Goal: Transaction & Acquisition: Purchase product/service

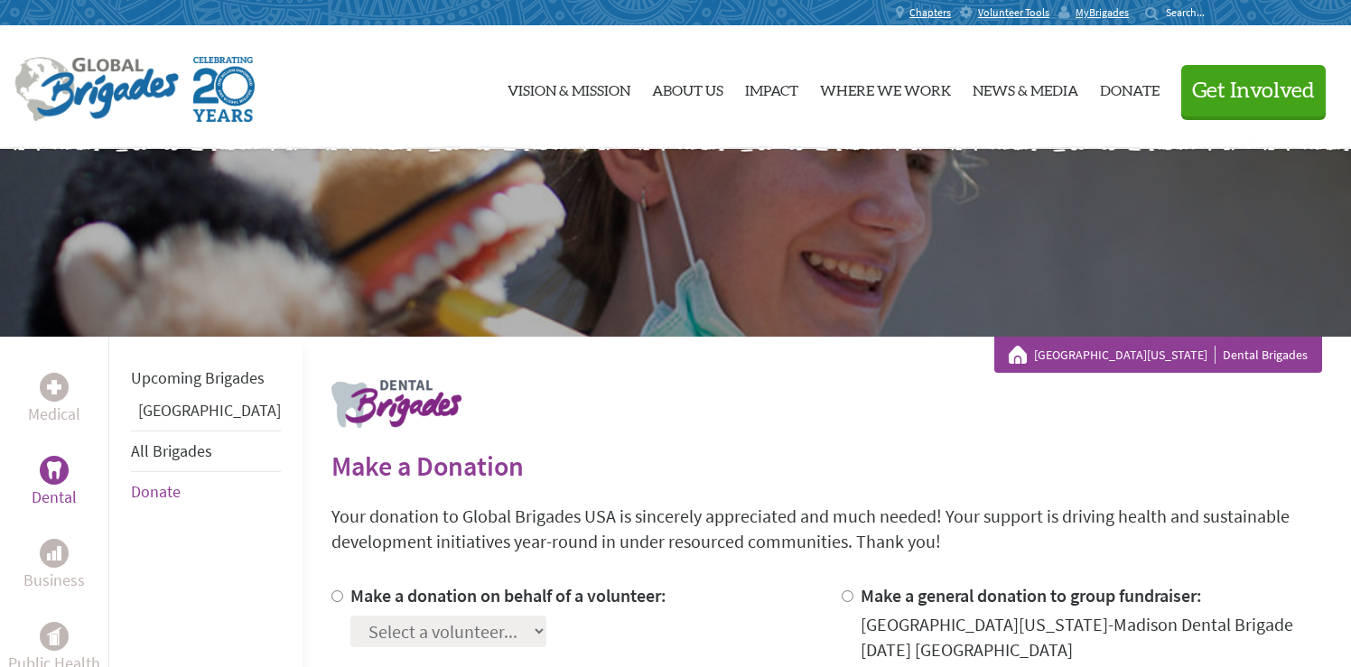
click at [331, 597] on input "Make a donation on behalf of a volunteer:" at bounding box center [337, 597] width 12 height 12
radio input "true"
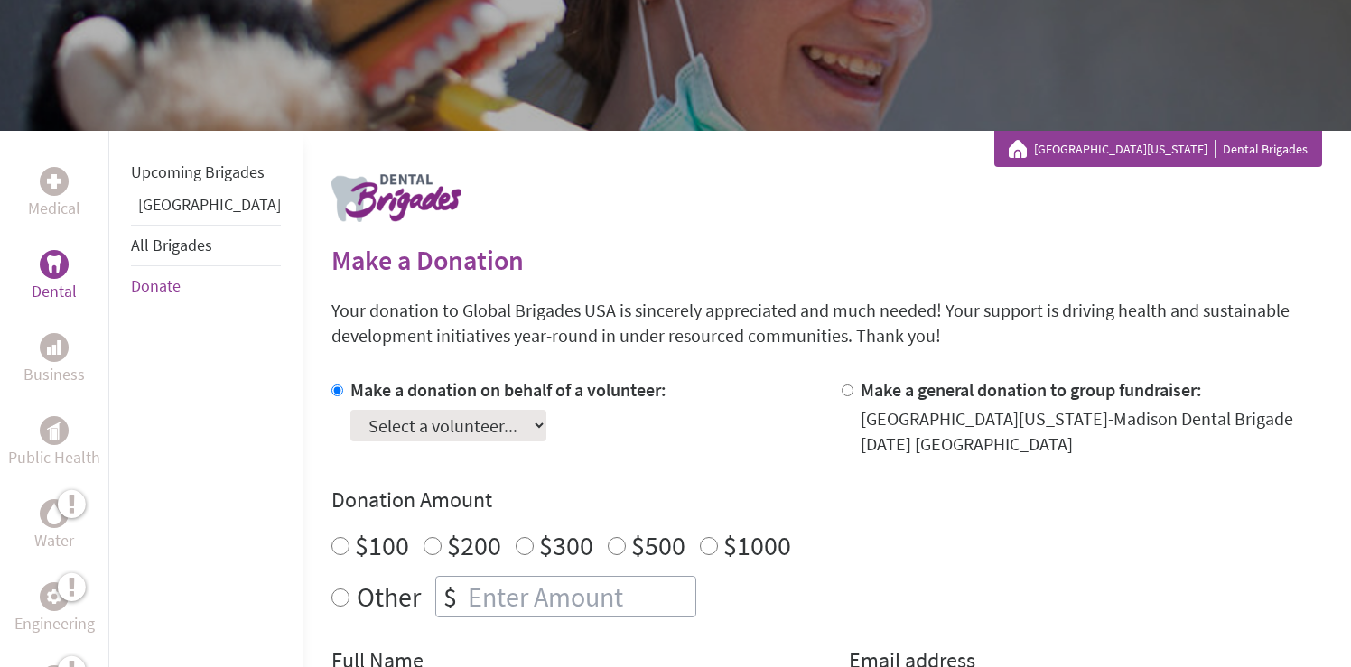
scroll to position [209, 0]
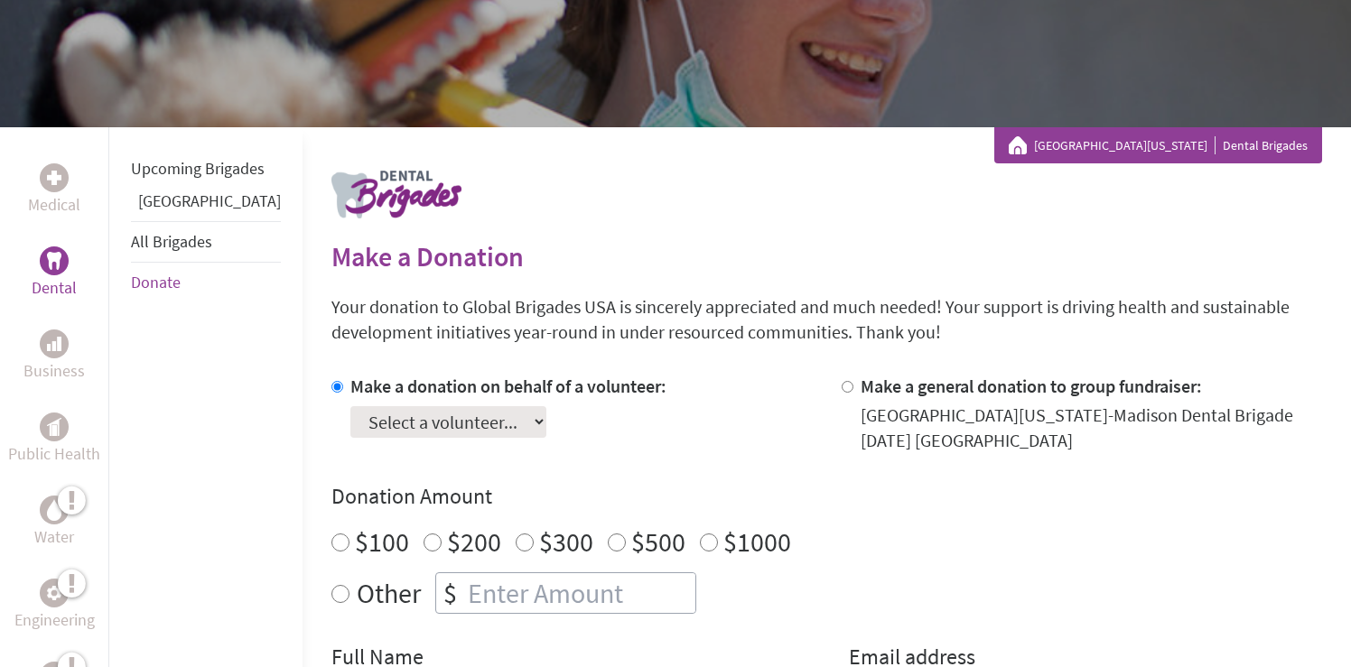
click at [369, 410] on select "Select a volunteer... [PERSON_NAME] [PERSON_NAME] [PERSON_NAME] [PERSON_NAME] […" at bounding box center [448, 422] width 196 height 32
select select "3367C8B9-9509-11F0-9E6E-42010A400005"
click at [350, 406] on select "Select a volunteer... [PERSON_NAME] [PERSON_NAME] [PERSON_NAME] [PERSON_NAME] […" at bounding box center [448, 422] width 196 height 32
click at [355, 545] on label "$100" at bounding box center [382, 542] width 54 height 34
click at [331, 545] on input "$100" at bounding box center [340, 543] width 18 height 18
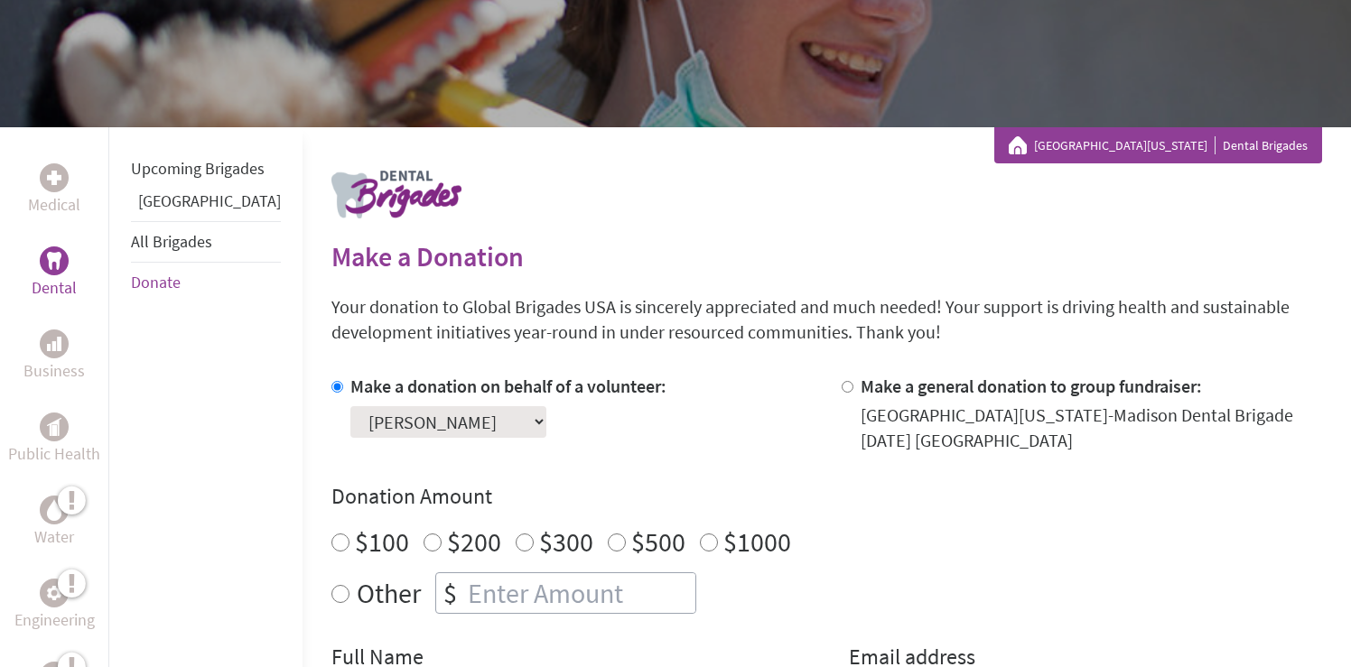
radio input "true"
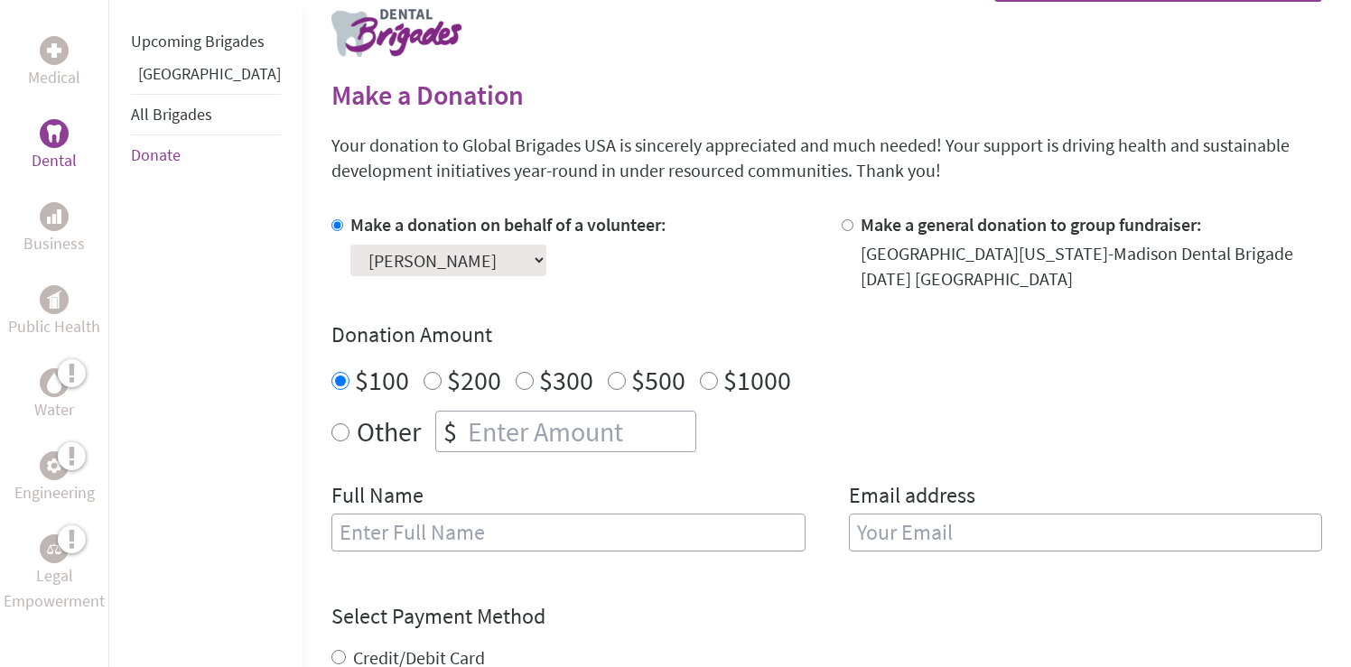
scroll to position [385, 0]
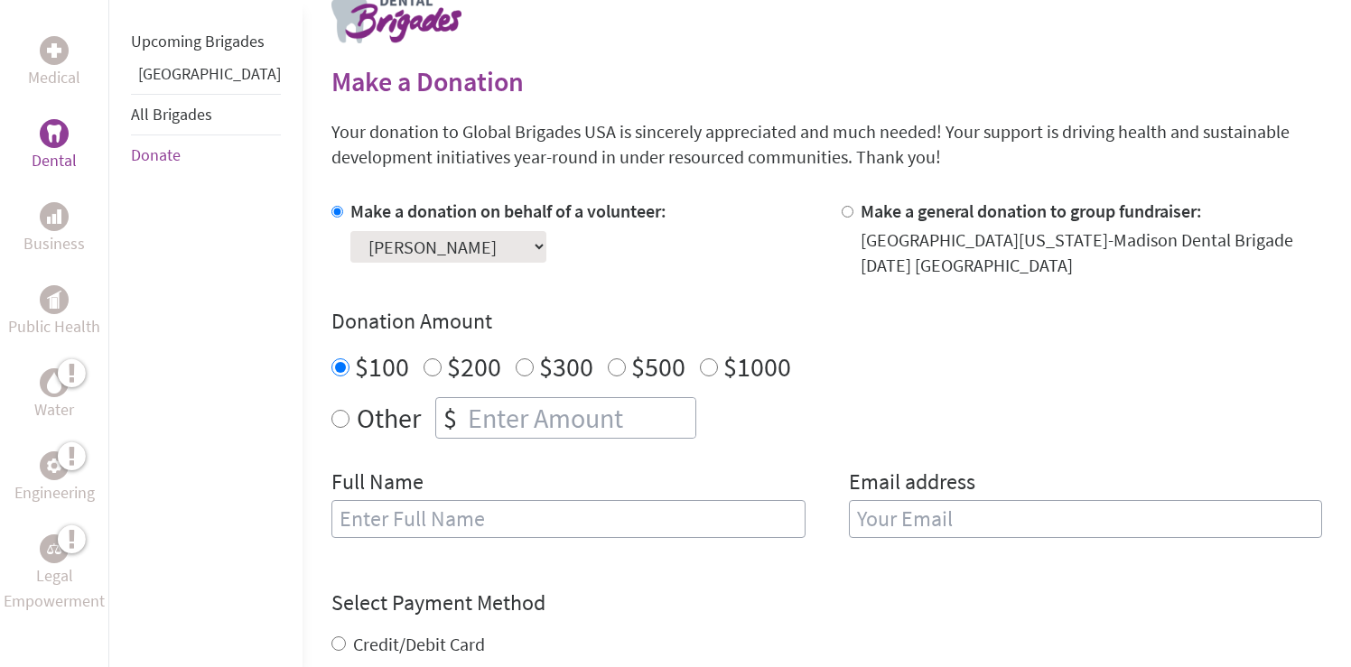
click at [352, 522] on input "text" at bounding box center [568, 519] width 474 height 38
type input "[PERSON_NAME]"
click at [900, 531] on input "email" at bounding box center [1086, 519] width 474 height 38
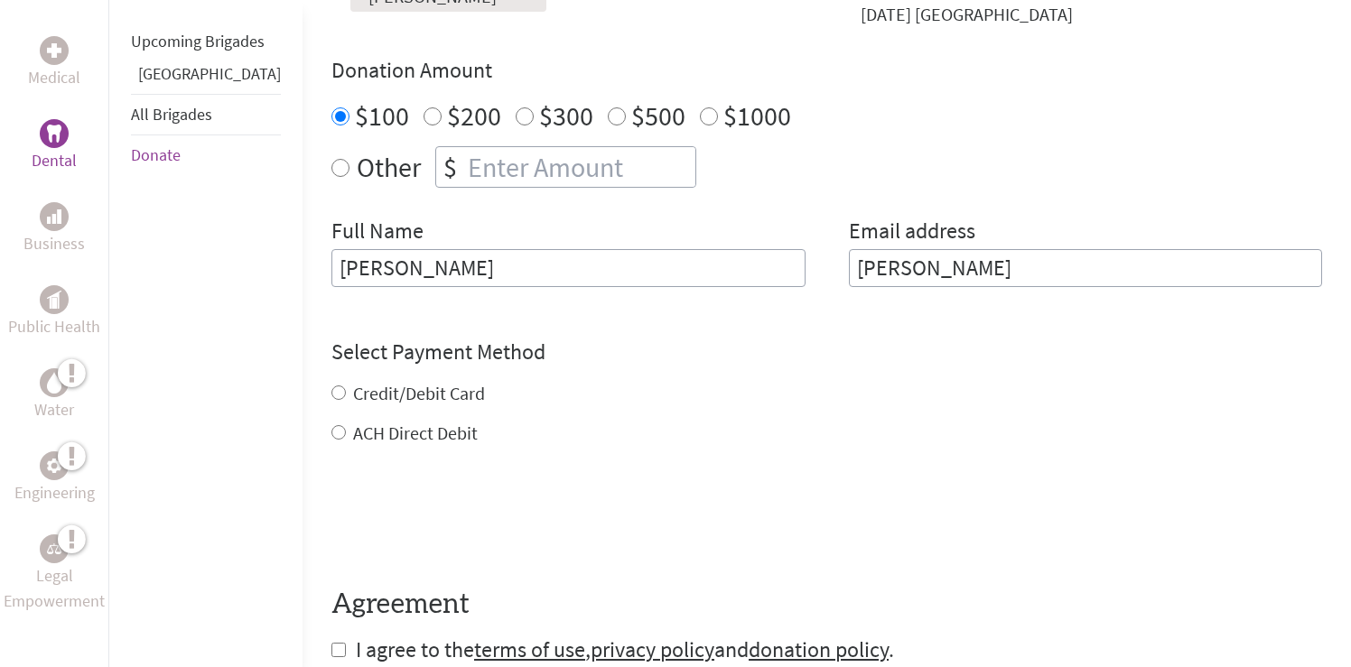
scroll to position [638, 0]
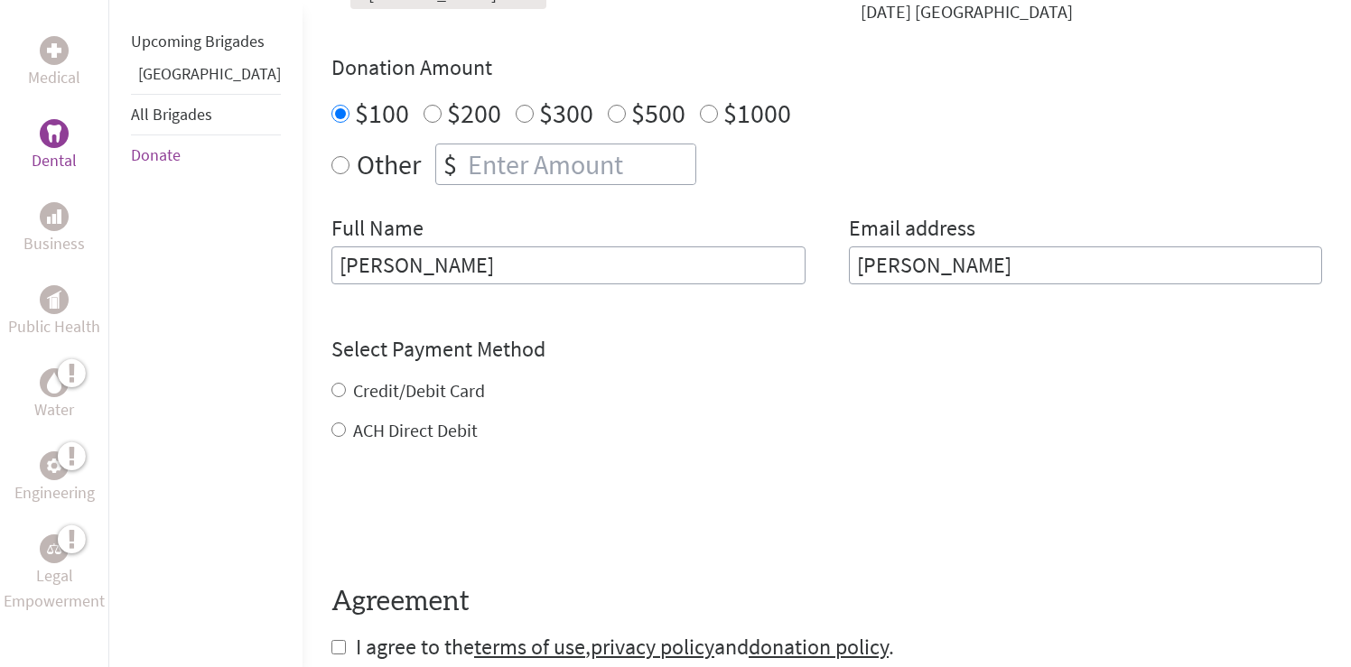
type input "[PERSON_NAME]"
click at [338, 389] on div "Select Payment Method NOTE: American Express is not accepted. Please proceed no…" at bounding box center [826, 389] width 991 height 108
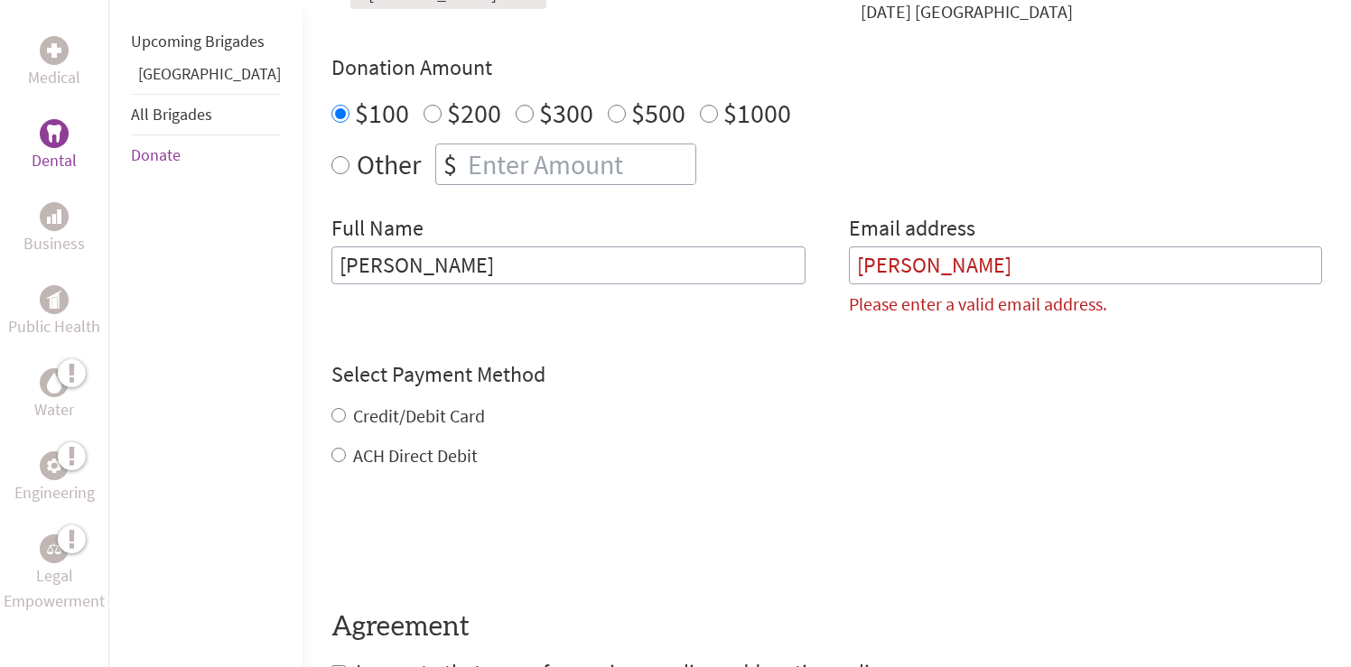
click at [331, 417] on input "Credit/Debit Card" at bounding box center [338, 415] width 14 height 14
radio input "true"
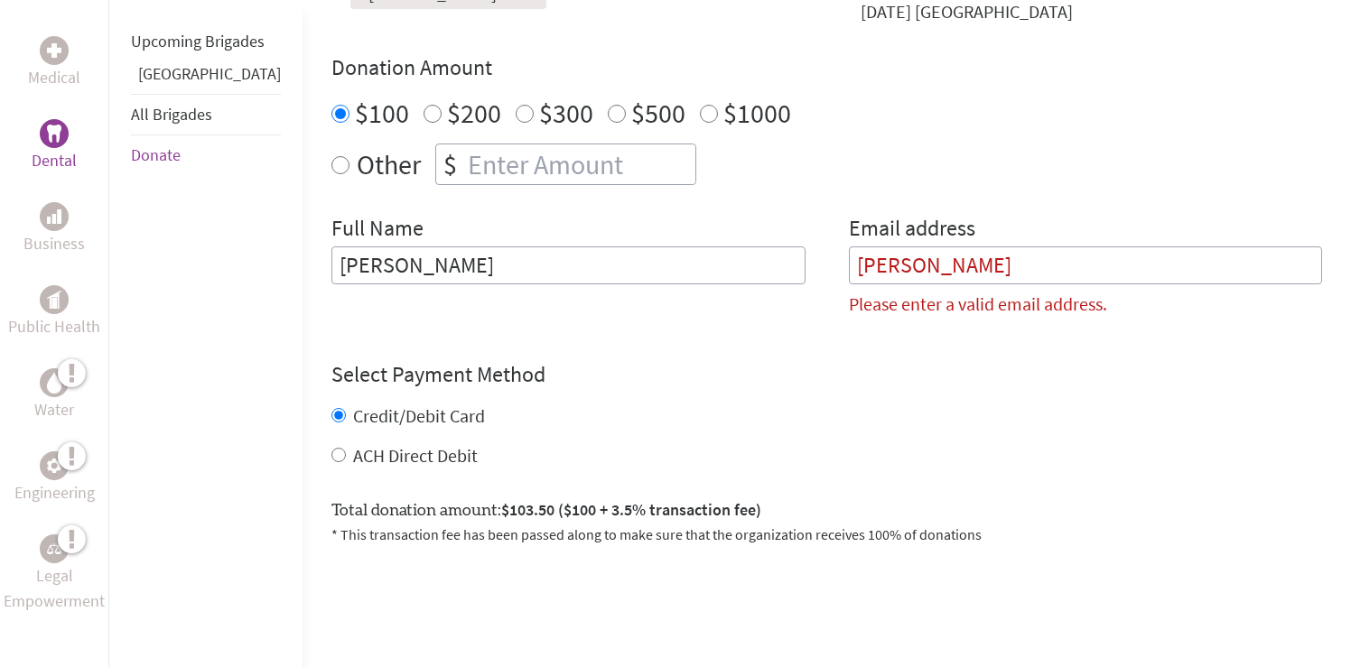
click at [1049, 288] on div "Email address [PERSON_NAME] Please enter a valid email address." at bounding box center [1086, 272] width 474 height 117
drag, startPoint x: 995, startPoint y: 265, endPoint x: 739, endPoint y: 262, distance: 256.5
click at [739, 262] on div "Full Name [PERSON_NAME] Email address [PERSON_NAME] Please enter a valid email …" at bounding box center [826, 272] width 991 height 117
click at [564, 266] on input "[PERSON_NAME]" at bounding box center [568, 265] width 474 height 38
type input "[PERSON_NAME]"
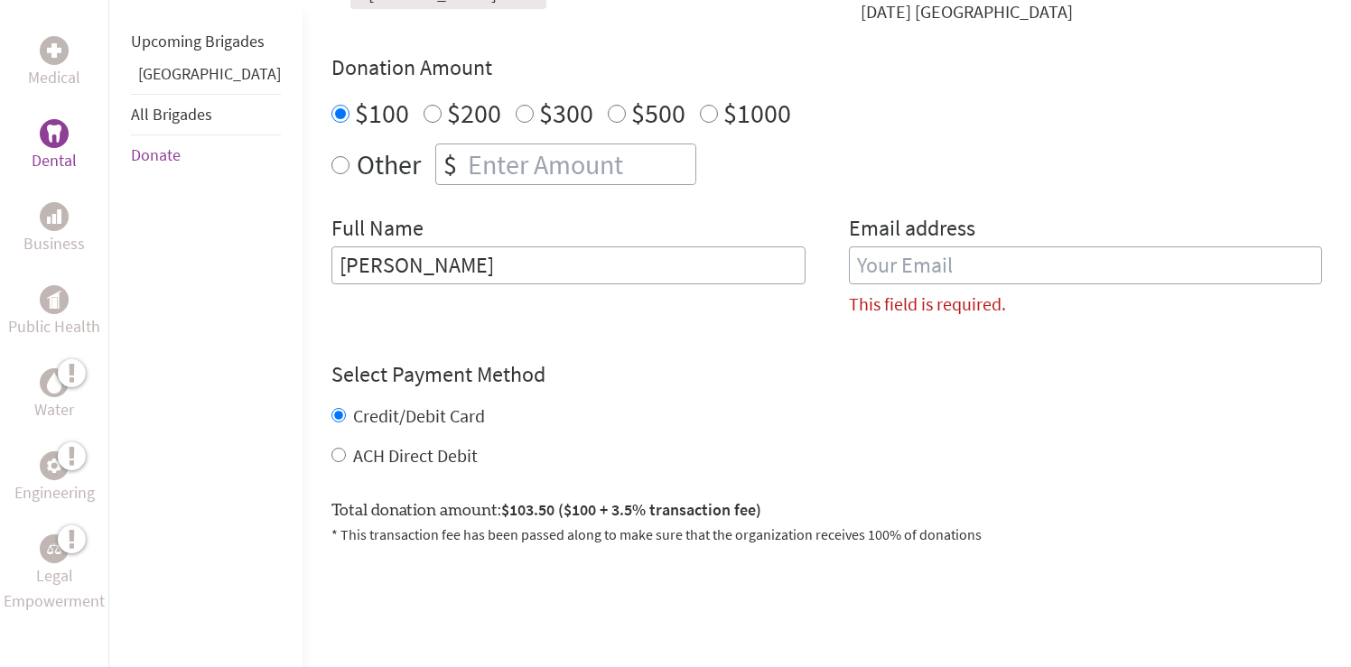
click at [888, 254] on input "email" at bounding box center [1086, 265] width 474 height 38
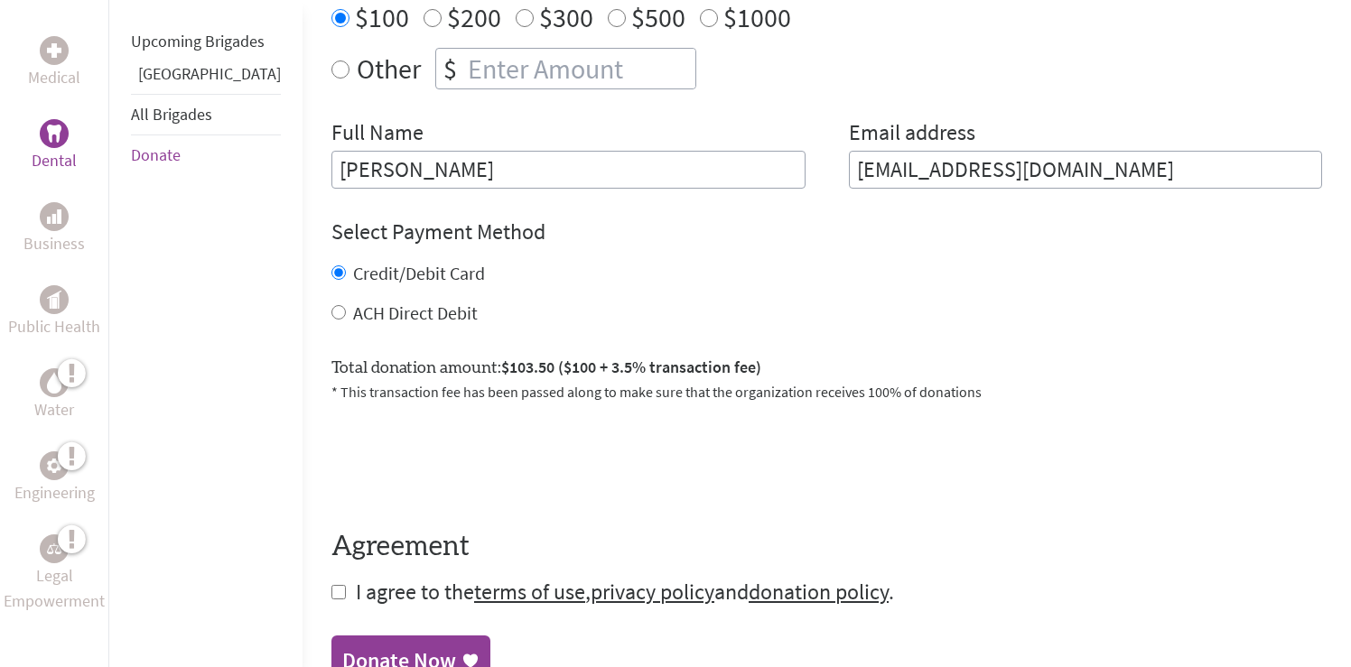
scroll to position [742, 0]
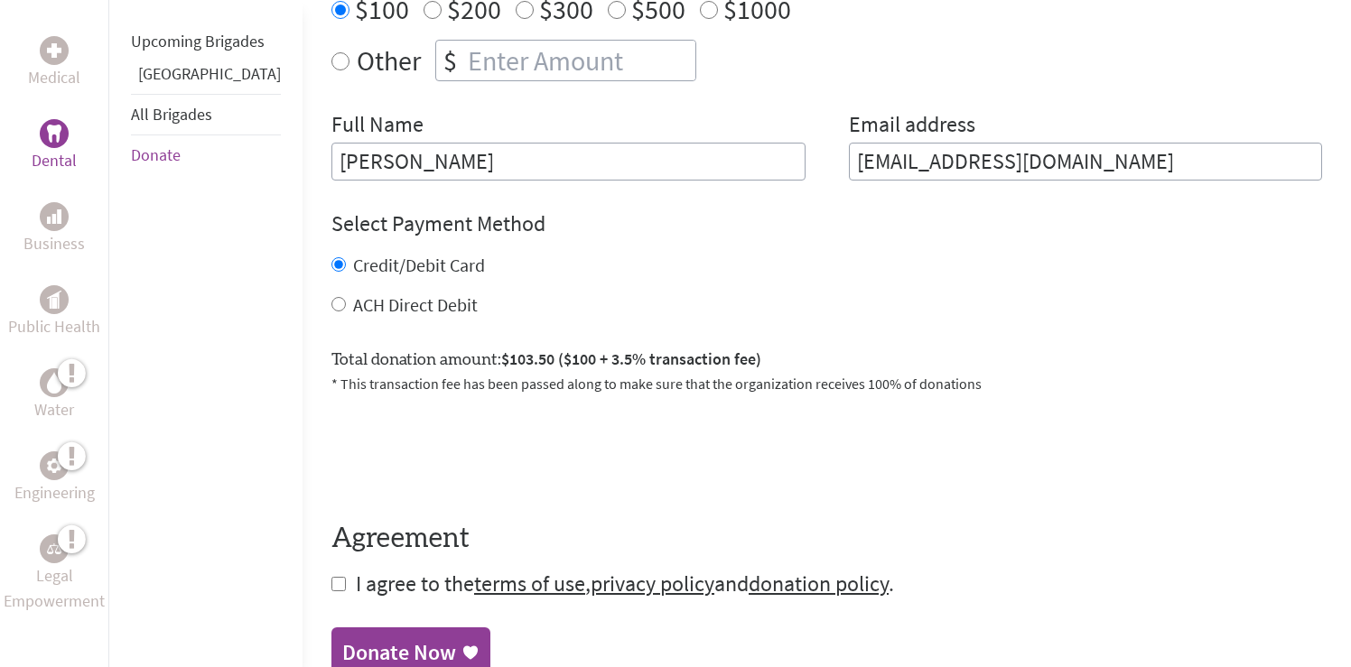
type input "[EMAIL_ADDRESS][DOMAIN_NAME]"
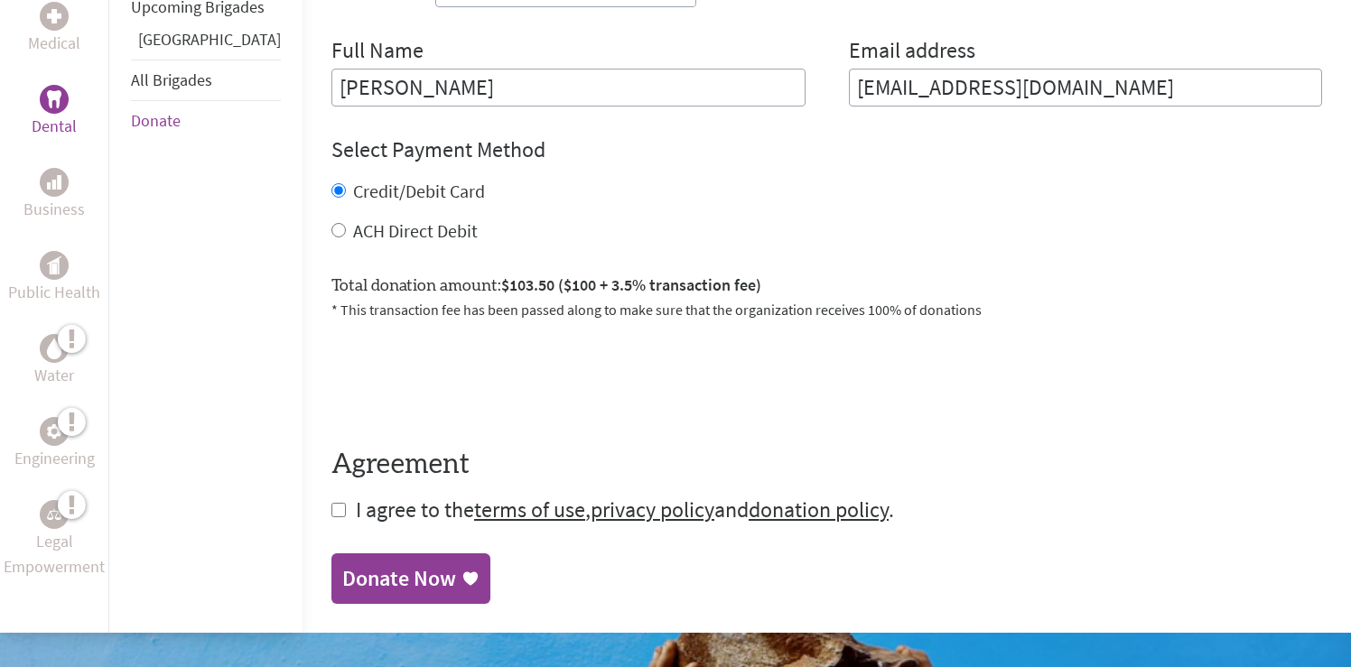
scroll to position [867, 0]
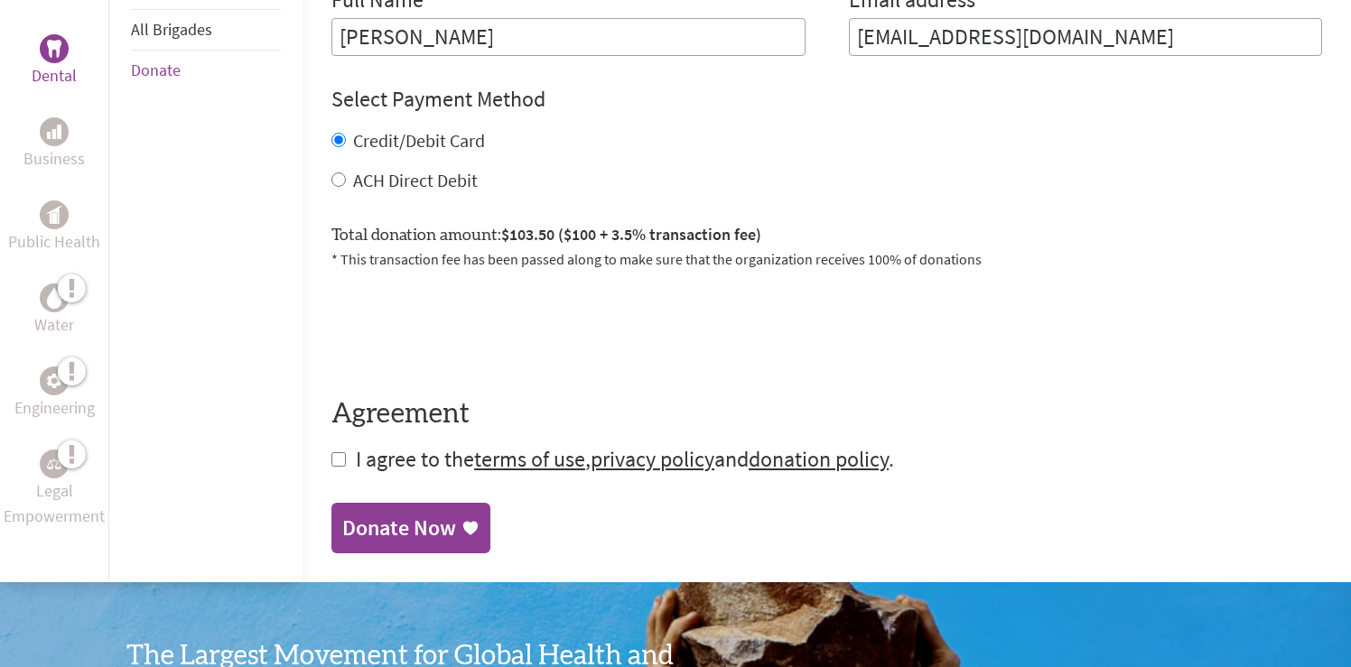
click at [331, 457] on input "checkbox" at bounding box center [338, 459] width 14 height 14
checkbox input "true"
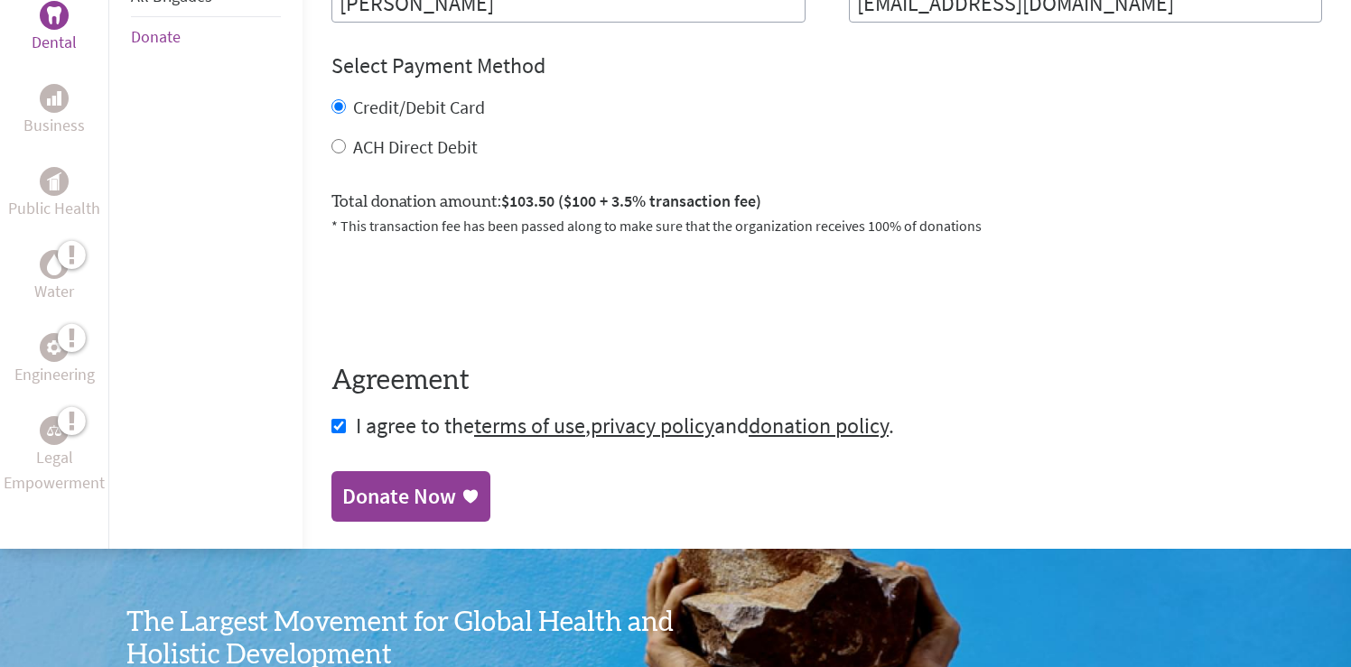
click at [346, 501] on div "Donate Now" at bounding box center [399, 496] width 114 height 29
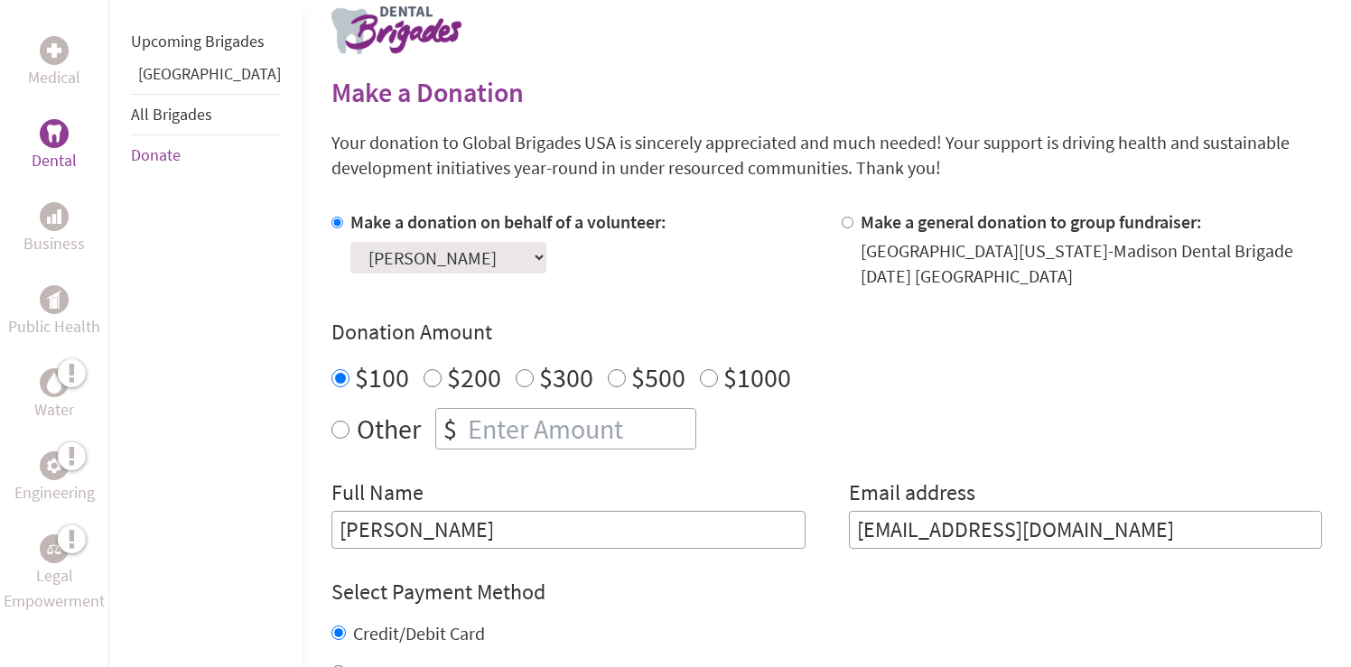
scroll to position [428, 0]
